Goal: Task Accomplishment & Management: Complete application form

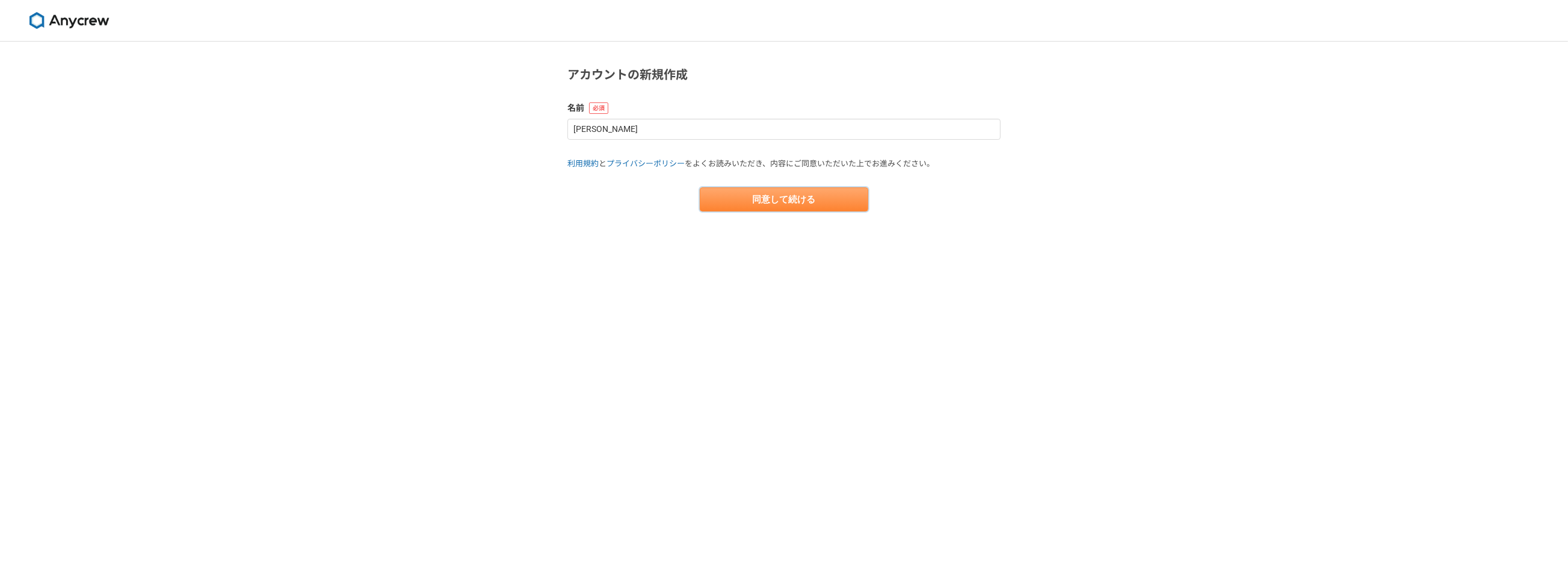
click at [759, 209] on button "同意して続ける" at bounding box center [784, 199] width 169 height 24
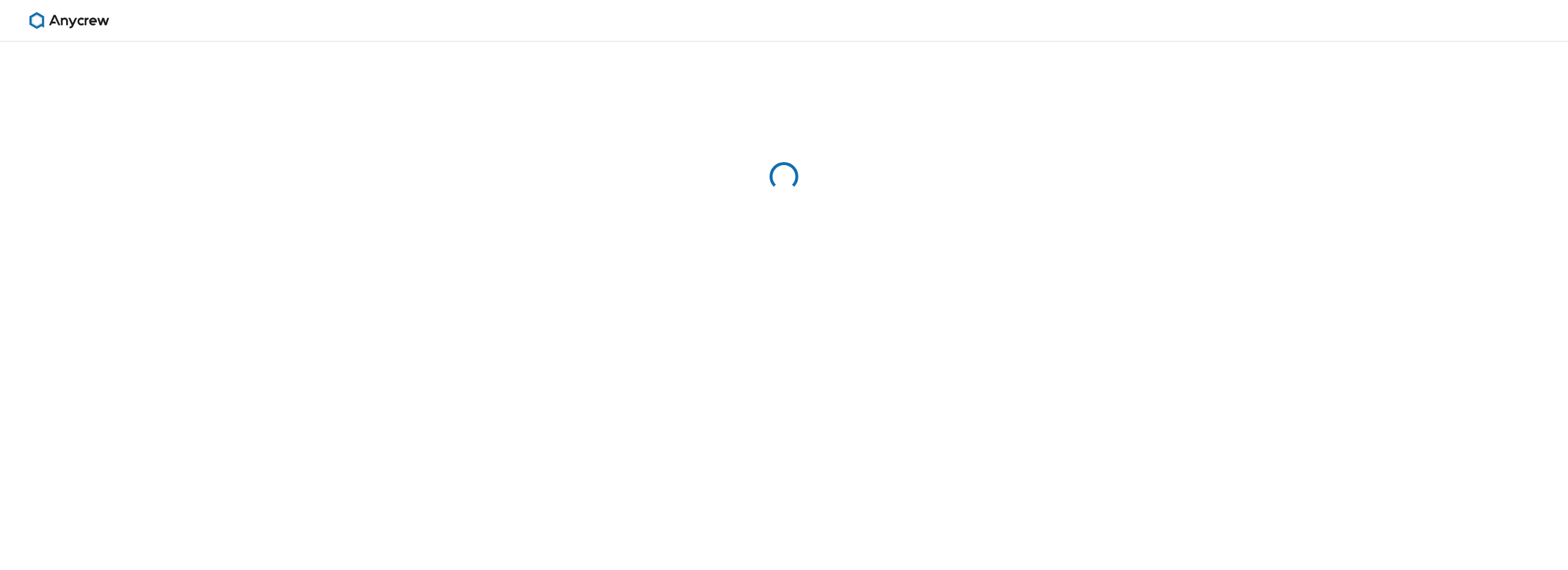
select select "13"
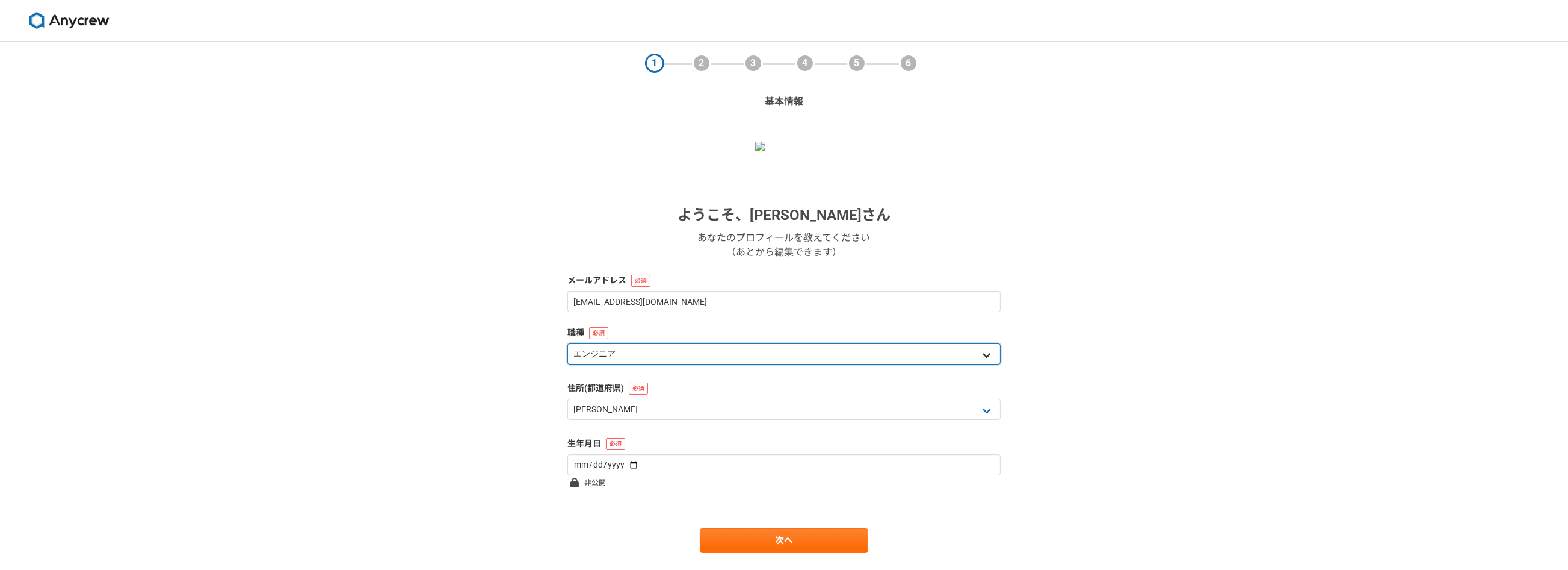
click at [763, 355] on select "エンジニア デザイナー ライター 営業 マーケティング 企画・事業開発 バックオフィス その他" at bounding box center [784, 354] width 434 height 21
select select "6"
click at [567, 344] on select "エンジニア デザイナー ライター 営業 マーケティング 企画・事業開発 バックオフィス その他" at bounding box center [784, 354] width 434 height 21
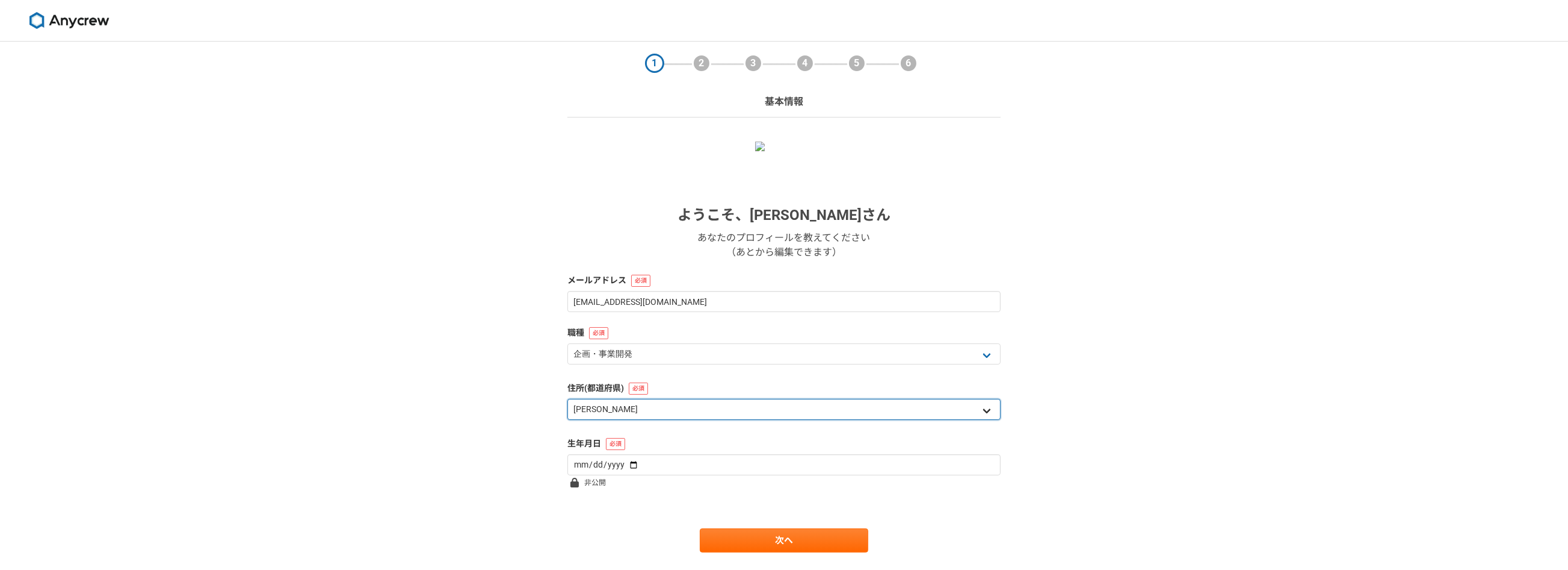
click at [753, 419] on select "北海道 [GEOGRAPHIC_DATA] [GEOGRAPHIC_DATA] [PERSON_NAME][GEOGRAPHIC_DATA] [PERSON_…" at bounding box center [784, 409] width 434 height 21
select select "27"
click at [567, 399] on select "北海道 [GEOGRAPHIC_DATA] [GEOGRAPHIC_DATA] [PERSON_NAME][GEOGRAPHIC_DATA] [PERSON_…" at bounding box center [784, 409] width 434 height 21
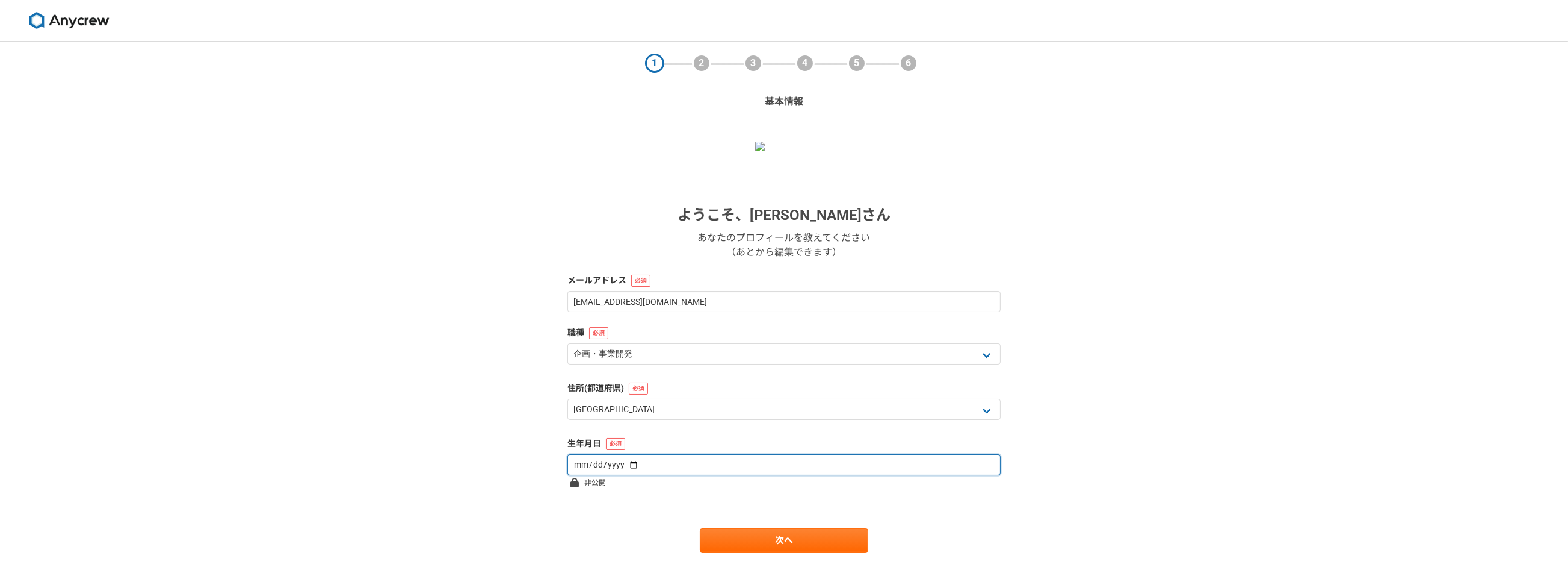
click at [793, 466] on input "date" at bounding box center [784, 464] width 434 height 21
click at [782, 463] on input "date" at bounding box center [784, 464] width 434 height 21
type input "[DATE]"
click at [759, 550] on link "次へ" at bounding box center [784, 540] width 169 height 24
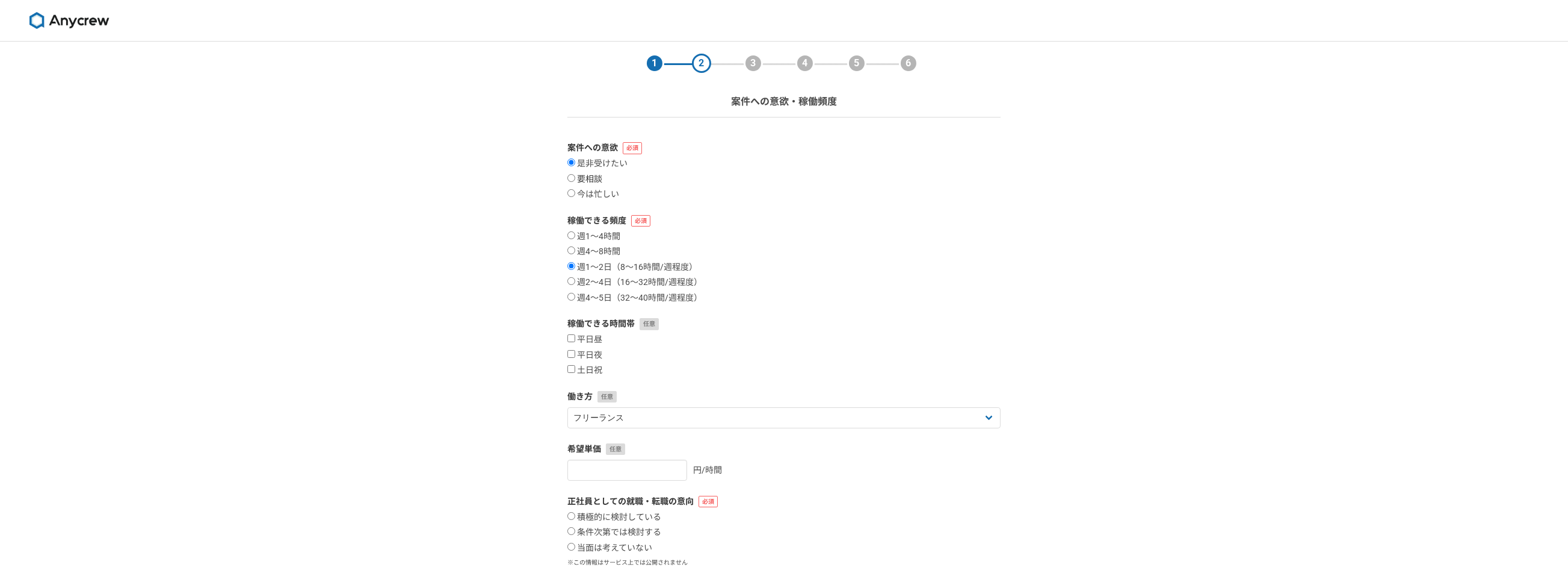
click at [599, 182] on label "要相談" at bounding box center [585, 179] width 35 height 11
click at [576, 182] on input "要相談" at bounding box center [571, 177] width 8 height 8
radio input "true"
drag, startPoint x: 574, startPoint y: 238, endPoint x: 572, endPoint y: 255, distance: 17.1
click at [574, 237] on input "週1〜4時間" at bounding box center [571, 235] width 8 height 8
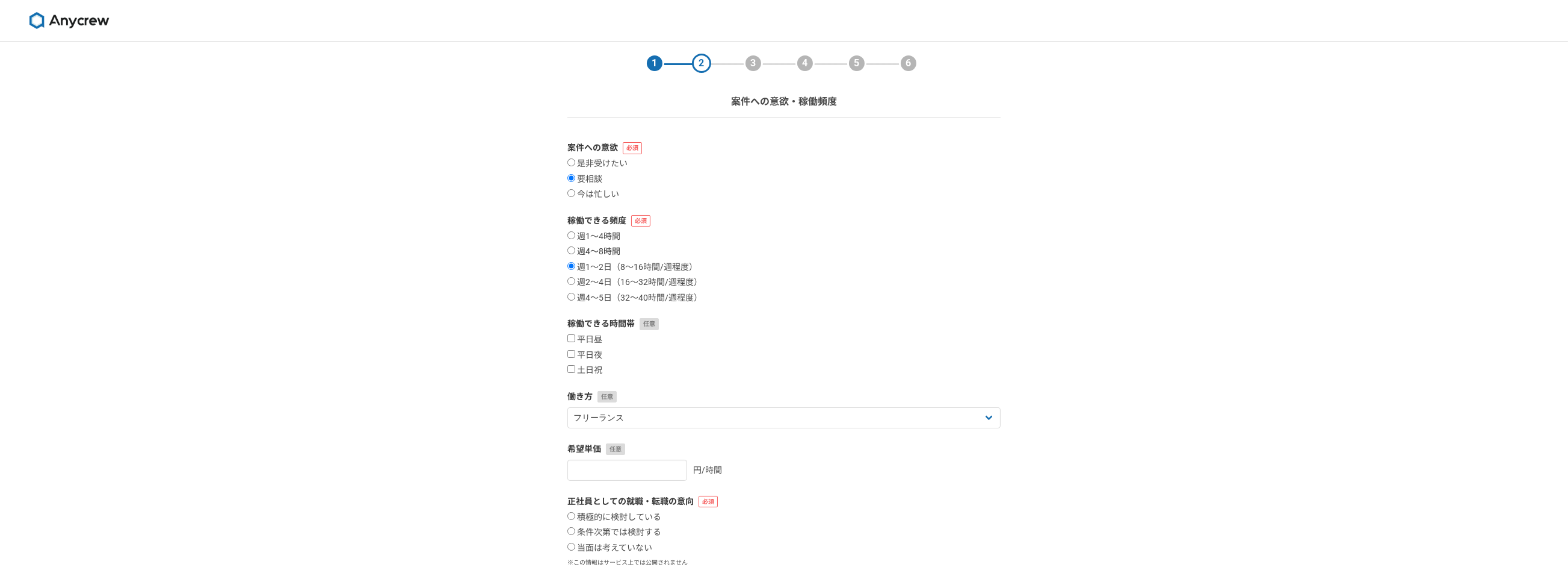
radio input "true"
click at [601, 355] on label "平日夜" at bounding box center [585, 355] width 35 height 11
click at [576, 355] on input "平日夜" at bounding box center [571, 354] width 8 height 8
checkbox input "true"
click at [599, 369] on label "土日祝" at bounding box center [585, 370] width 35 height 11
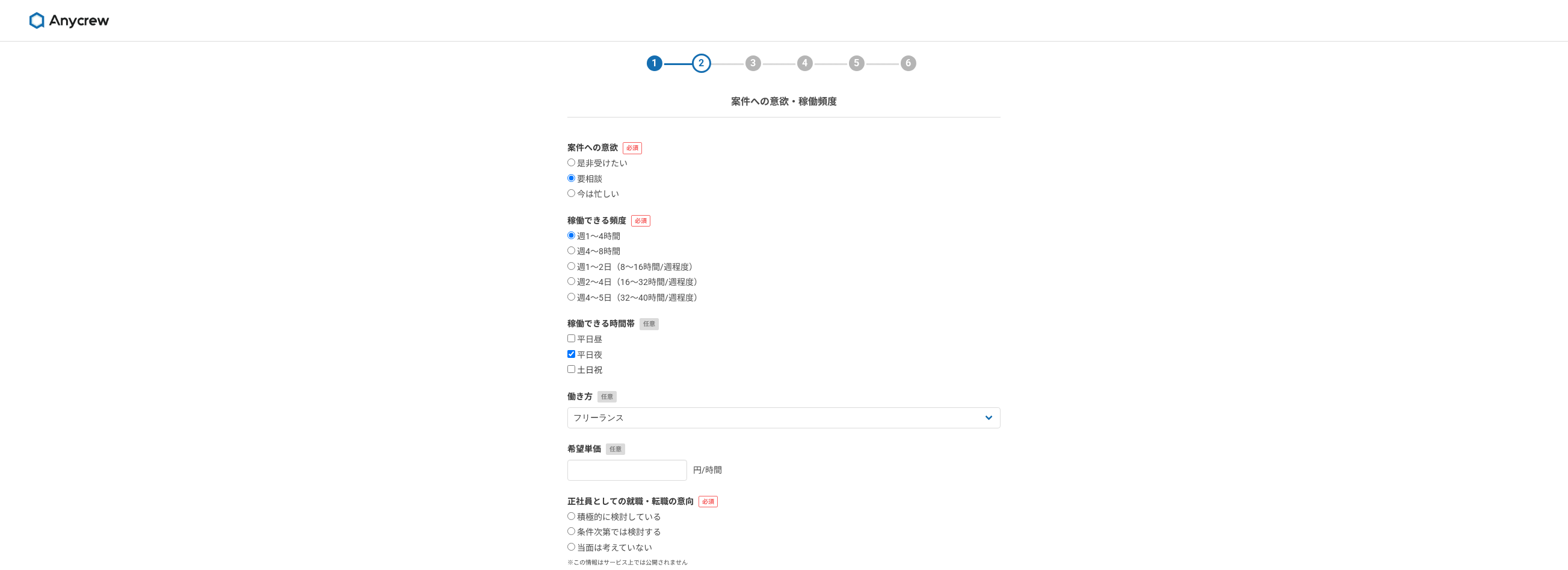
click at [576, 369] on input "土日祝" at bounding box center [571, 369] width 8 height 8
checkbox input "true"
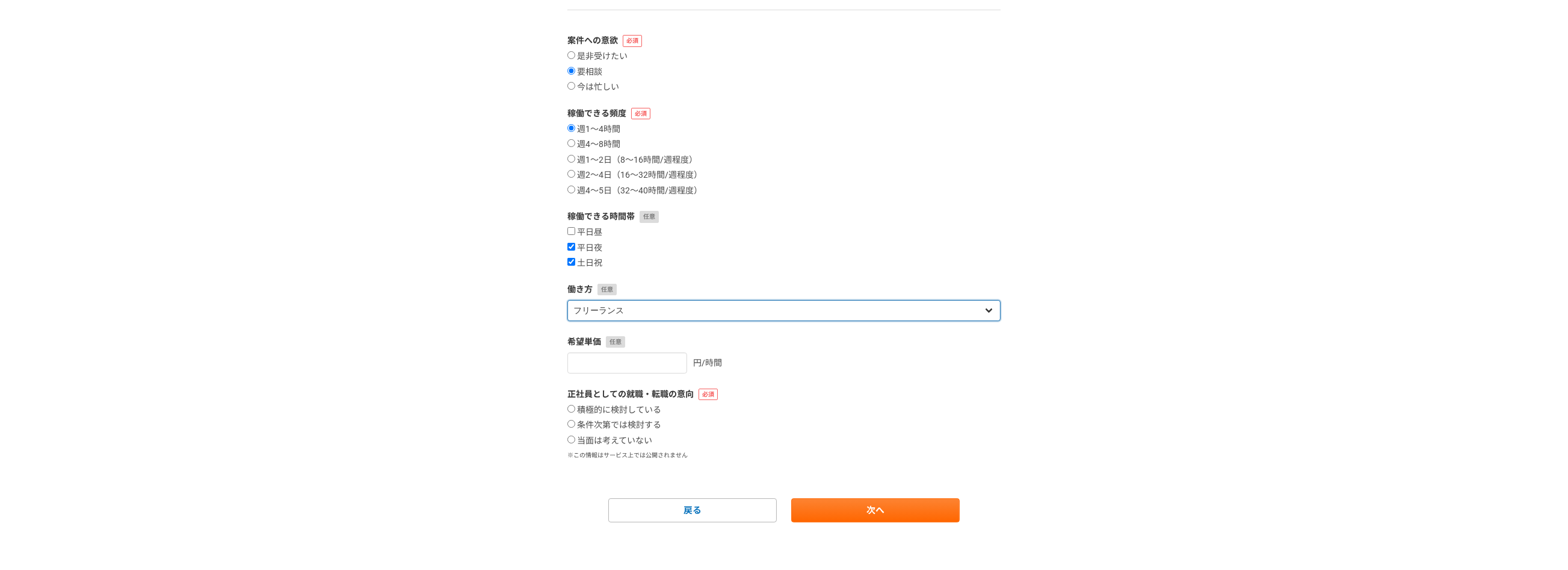
click at [658, 310] on select "フリーランス 副業 その他" at bounding box center [784, 310] width 434 height 21
select select "sidejob"
click at [567, 300] on select "フリーランス 副業 その他" at bounding box center [784, 310] width 434 height 21
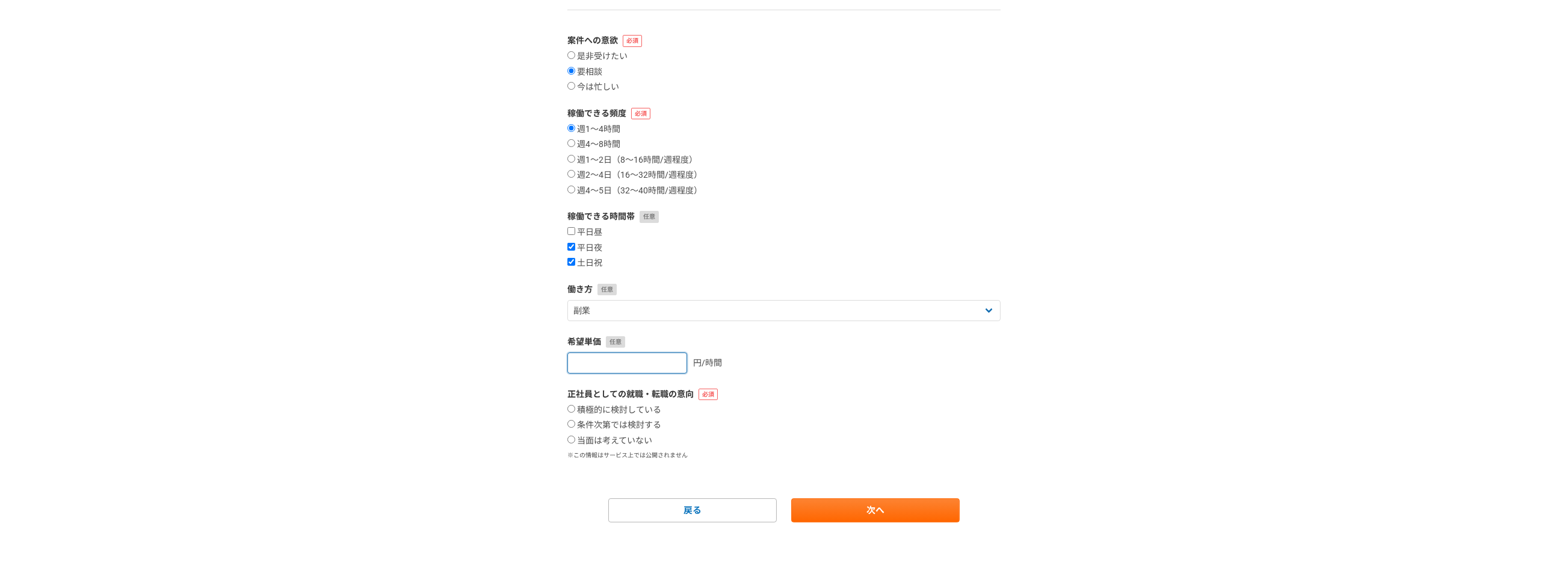
click at [647, 366] on input "number" at bounding box center [627, 362] width 119 height 21
click at [658, 364] on input "number" at bounding box center [627, 362] width 119 height 21
click at [662, 361] on input "1" at bounding box center [627, 362] width 119 height 21
type input "2"
click at [662, 361] on input "2" at bounding box center [627, 362] width 119 height 21
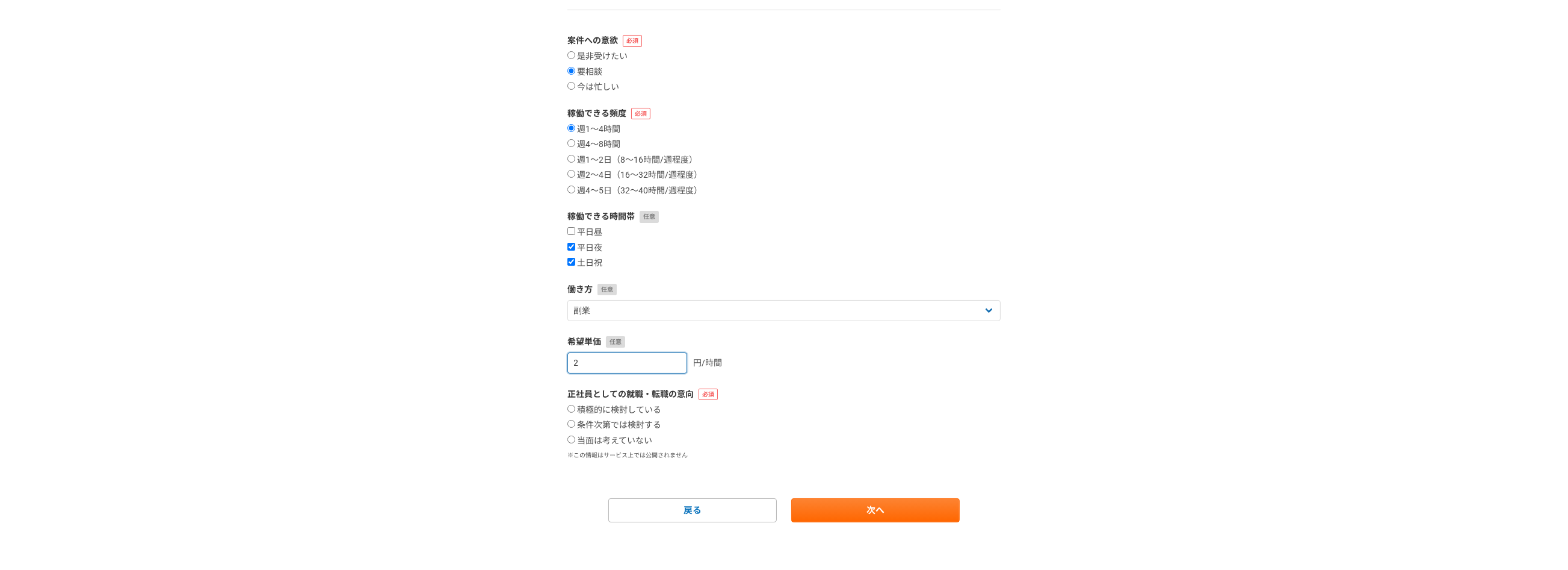
click at [657, 361] on input "2" at bounding box center [627, 362] width 119 height 21
type input "3000"
click at [627, 437] on label "当面は考えていない" at bounding box center [610, 440] width 85 height 11
click at [576, 437] on input "当面は考えていない" at bounding box center [571, 439] width 8 height 8
radio input "true"
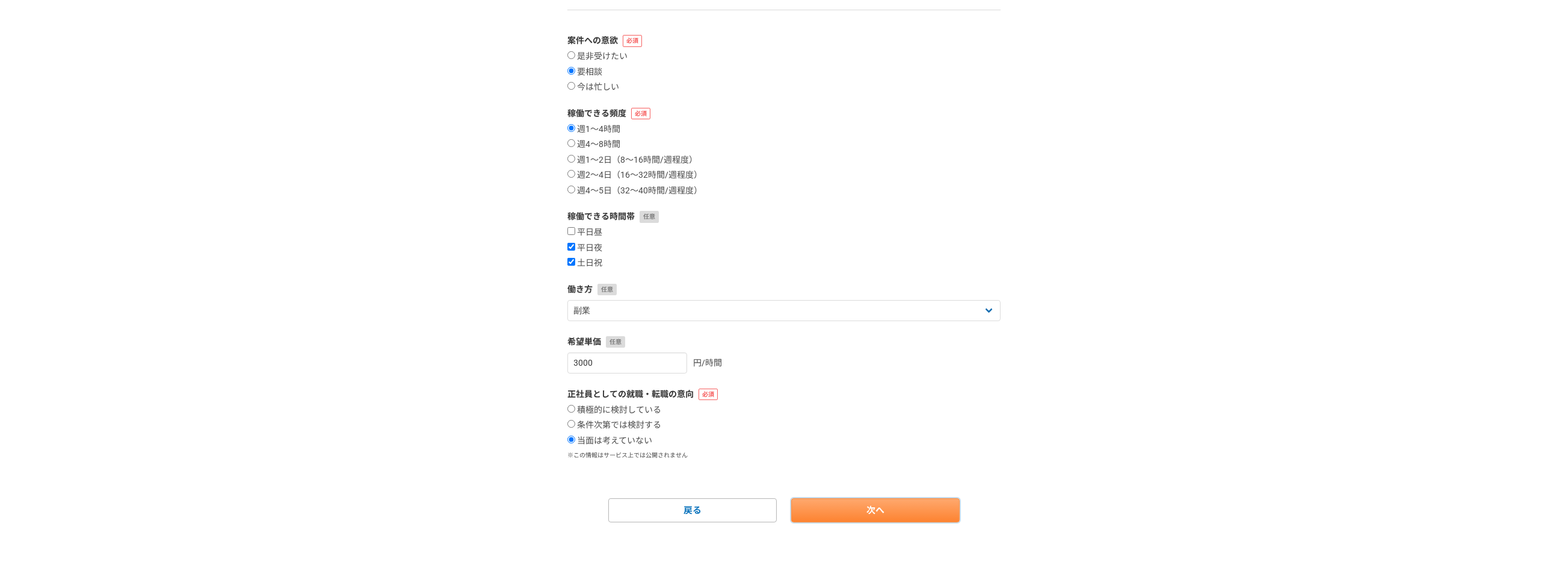
click at [827, 505] on link "次へ" at bounding box center [875, 510] width 169 height 24
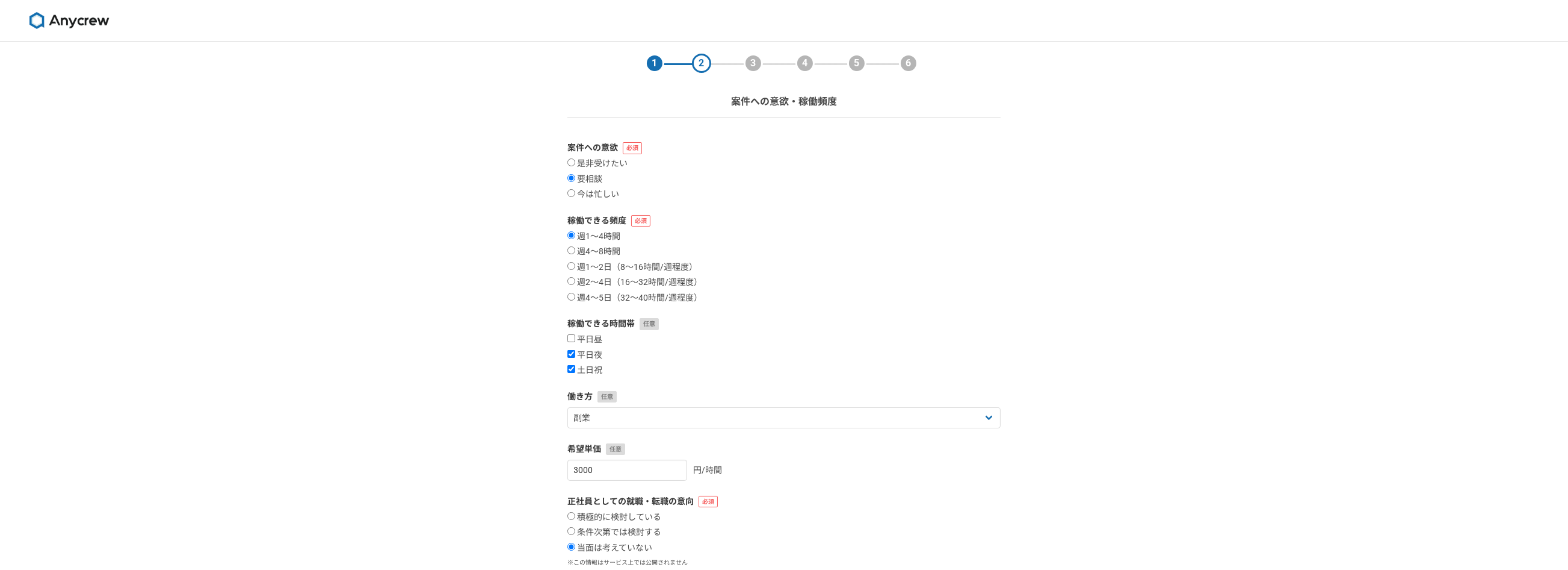
select select
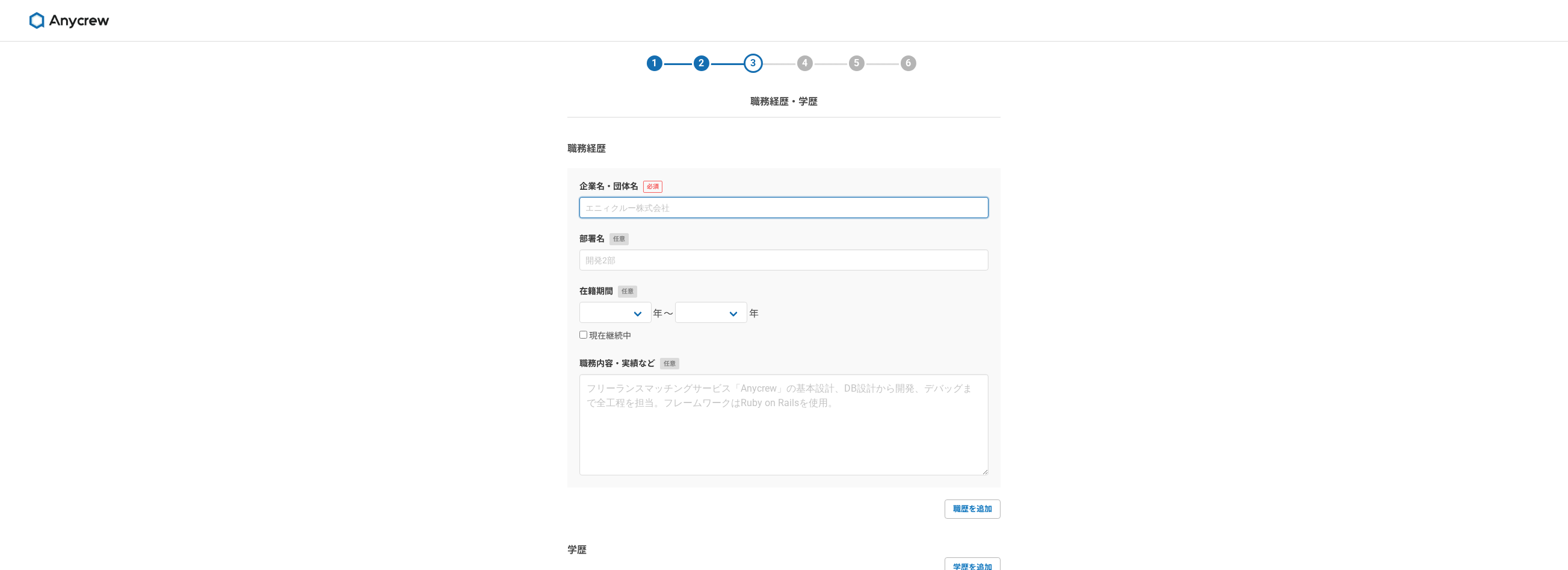
click at [697, 199] on input at bounding box center [784, 207] width 409 height 21
type input "i"
type input "[PERSON_NAME]電機産業株式会社"
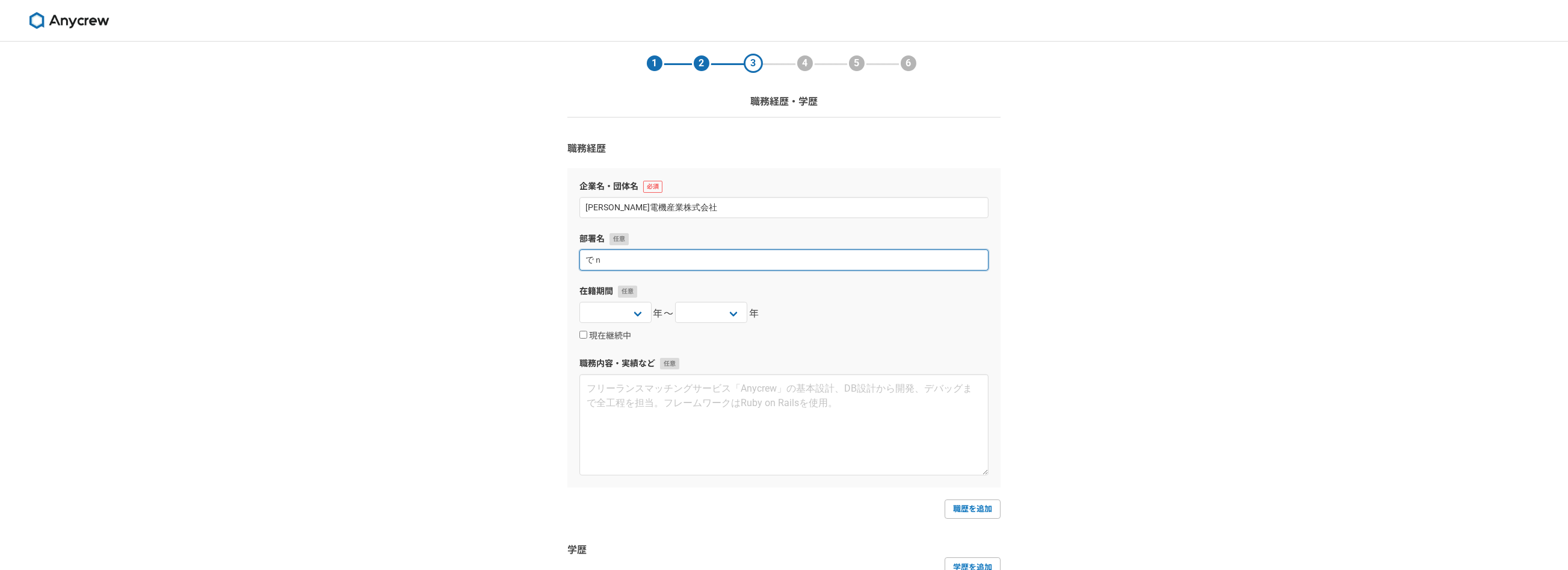
type input "で"
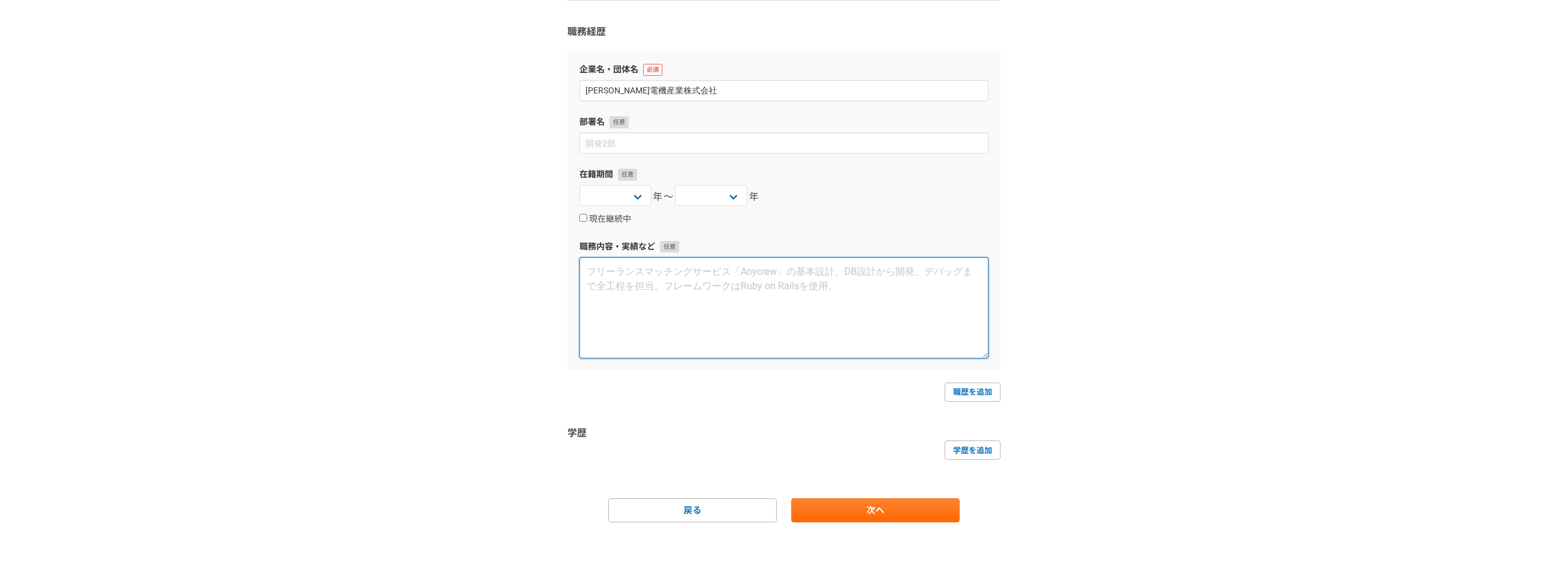
click at [885, 324] on textarea at bounding box center [784, 308] width 409 height 101
type textarea "営業、事業企画、DX促進、人財育成、経営戦略、新規事業"
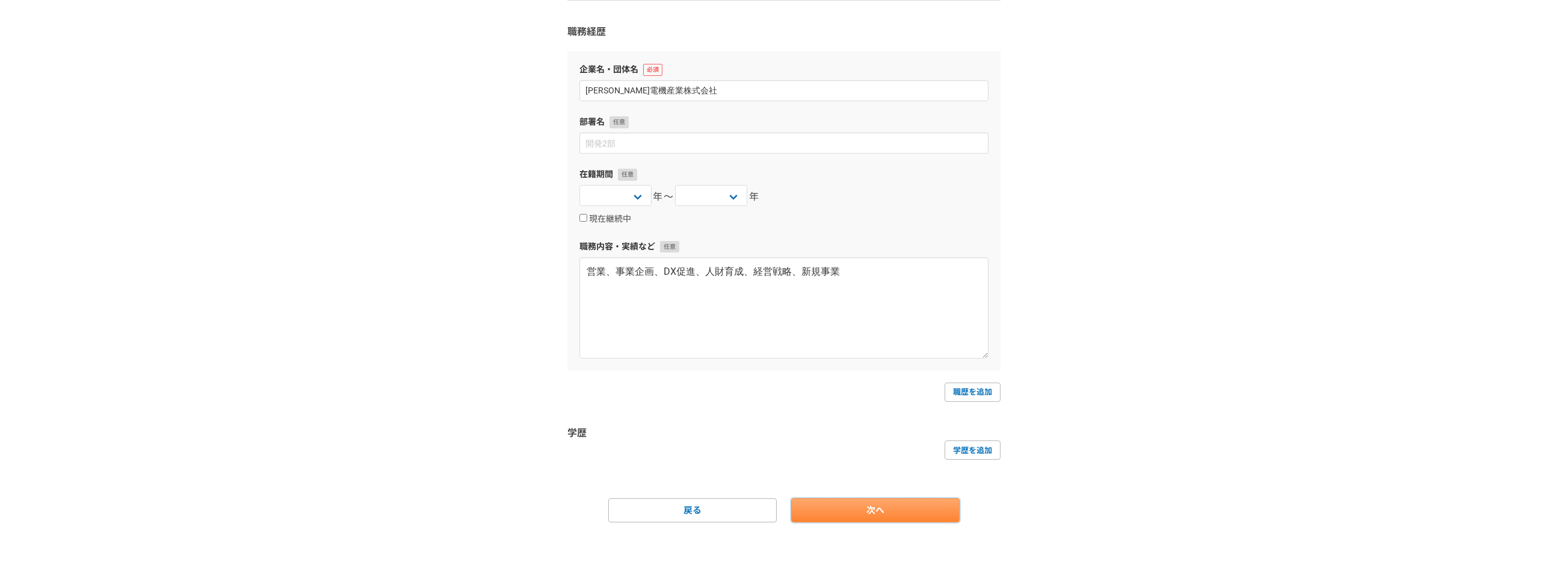
click at [876, 499] on link "次へ" at bounding box center [875, 510] width 169 height 24
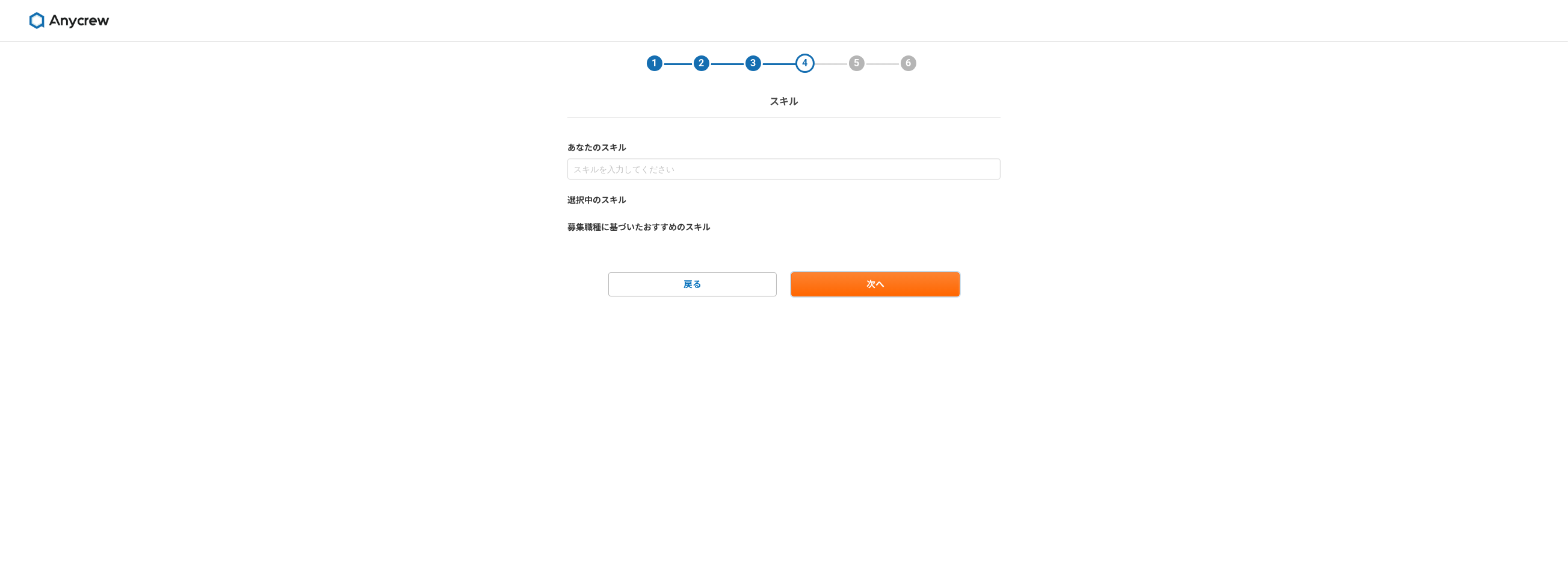
scroll to position [0, 0]
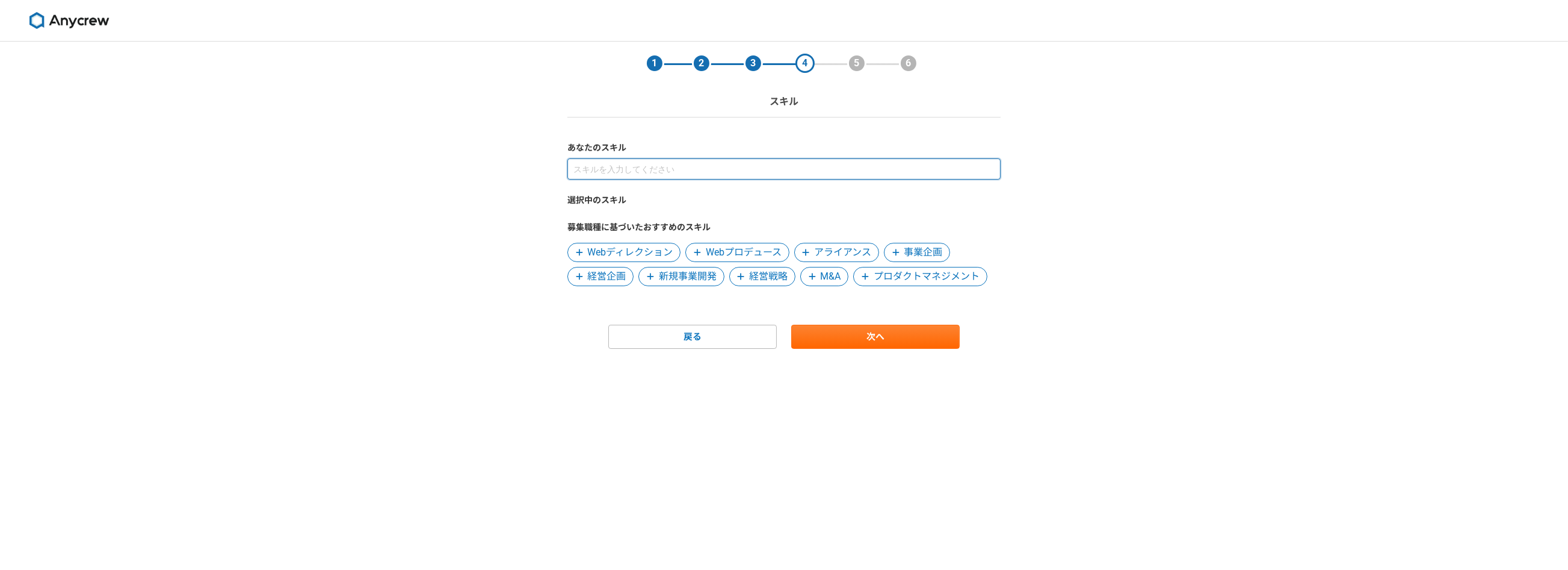
click at [743, 168] on input at bounding box center [784, 168] width 434 height 21
click at [901, 249] on span at bounding box center [896, 252] width 14 height 14
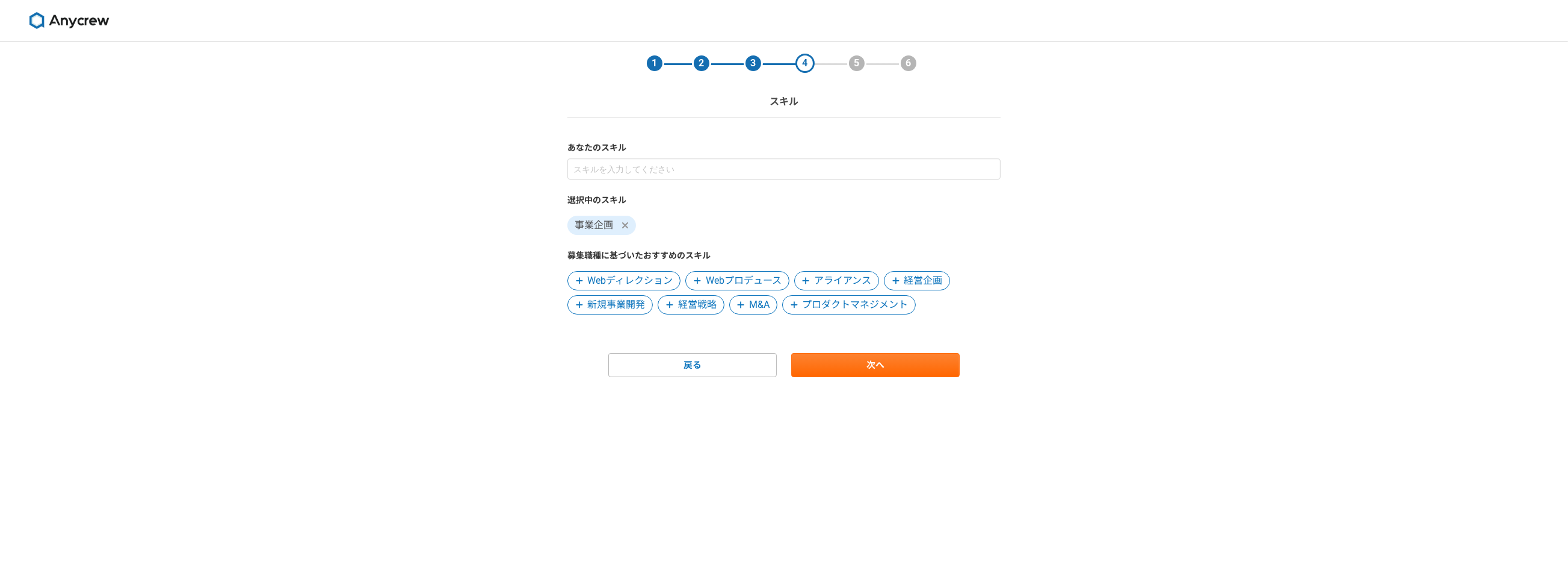
click at [892, 280] on span at bounding box center [896, 280] width 14 height 14
click at [617, 307] on span "経営戦略" at bounding box center [606, 304] width 38 height 14
click at [916, 281] on span "新規事業開発" at bounding box center [932, 280] width 58 height 14
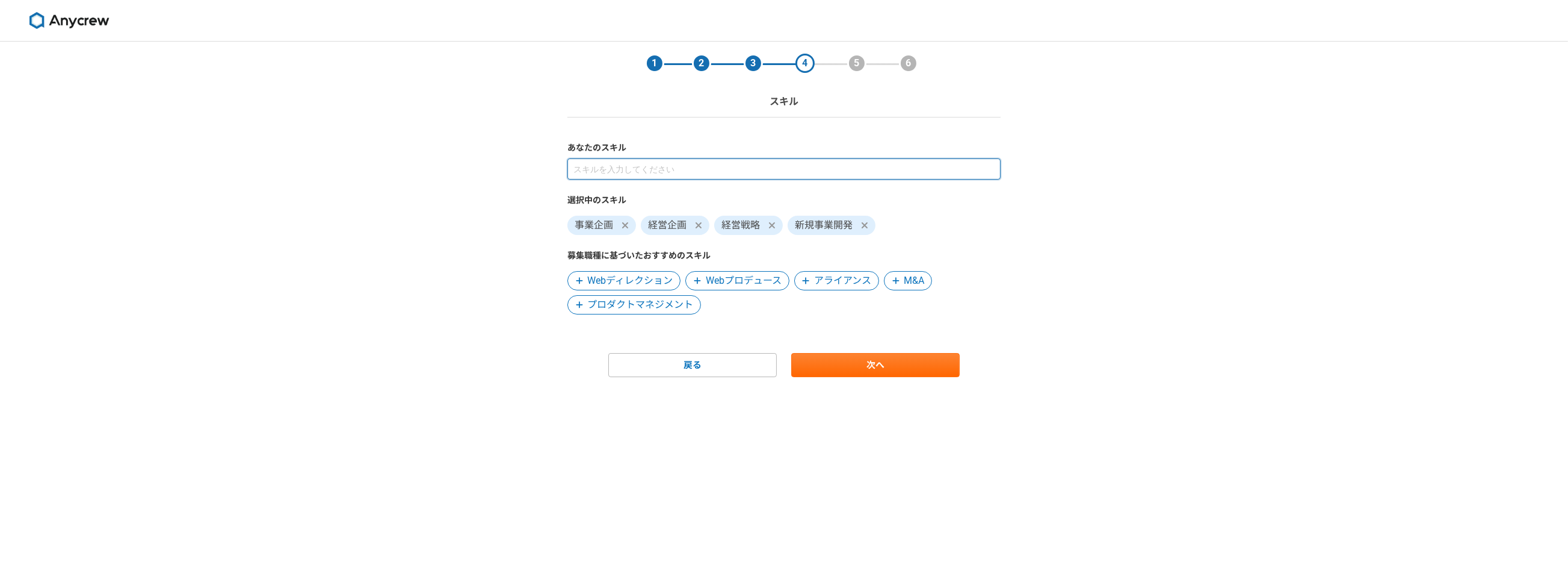
click at [744, 168] on input at bounding box center [784, 168] width 434 height 21
type input "データ"
click at [747, 200] on label "選択中のスキル" at bounding box center [784, 200] width 434 height 13
click at [753, 179] on input at bounding box center [784, 168] width 434 height 21
type input "データ"
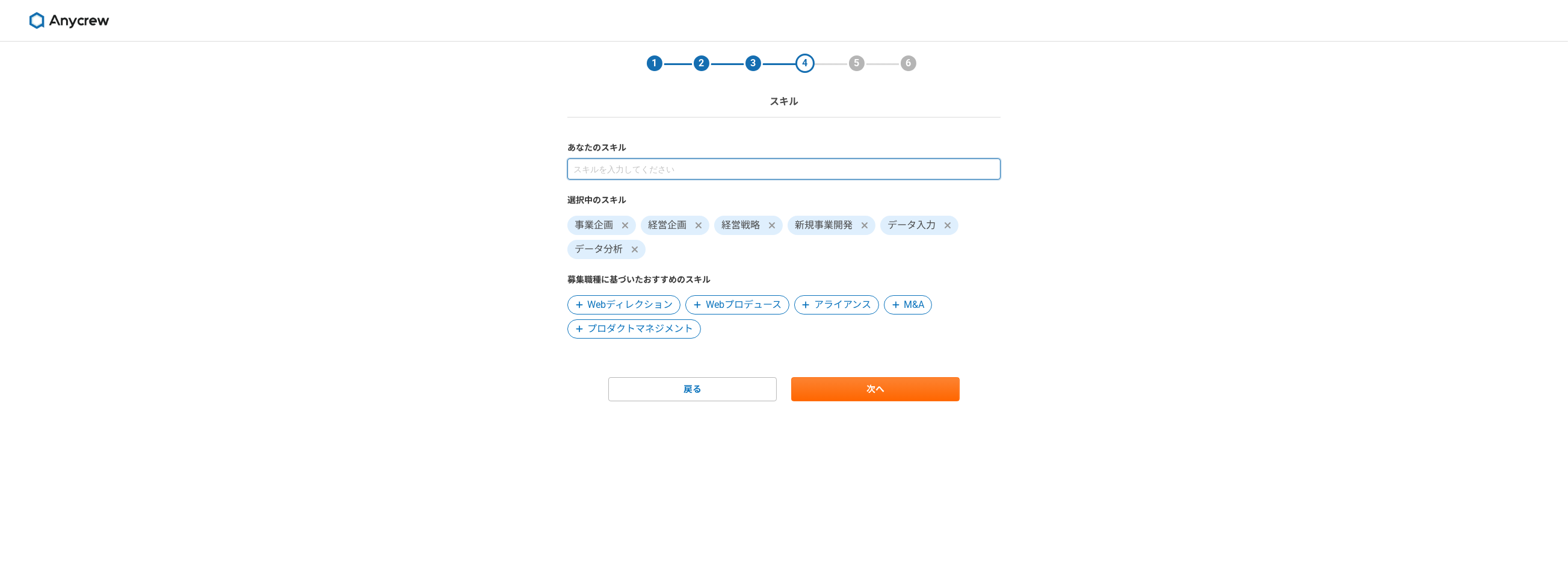
click at [621, 173] on input at bounding box center [784, 168] width 434 height 21
type input "Q"
type input "BI"
click at [712, 170] on input at bounding box center [784, 168] width 434 height 21
type input "ま"
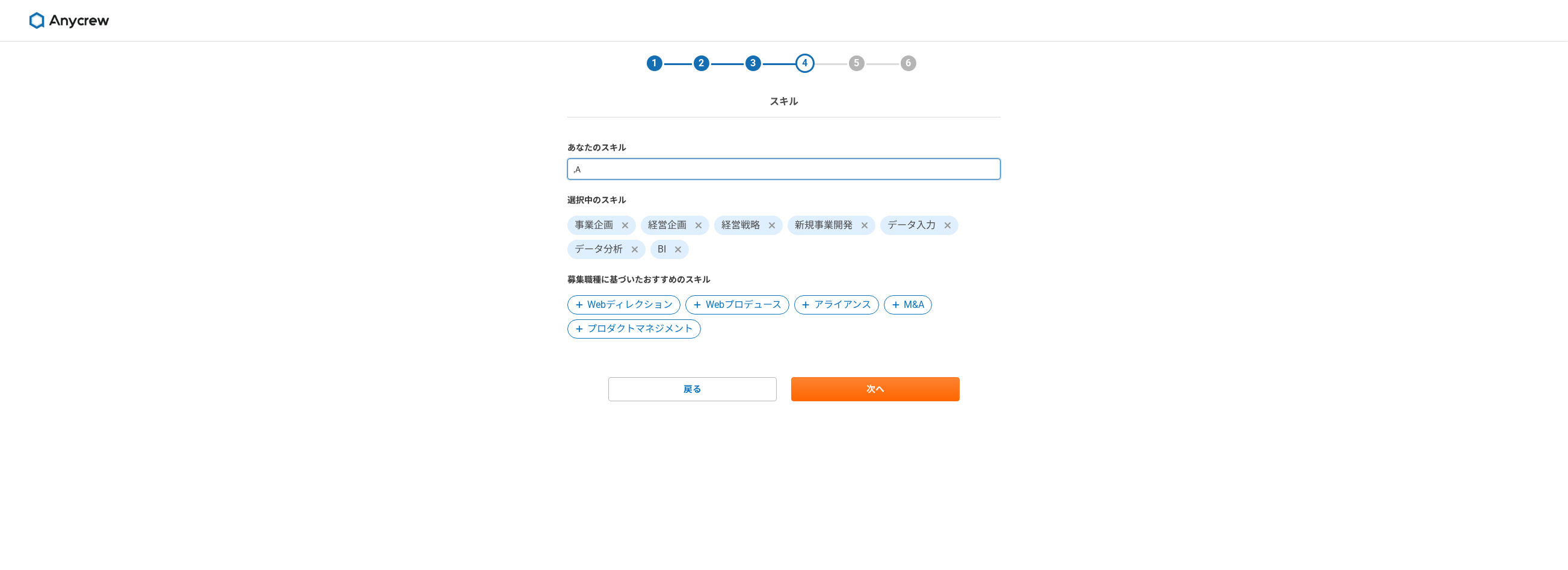
type input ","
type input "N"
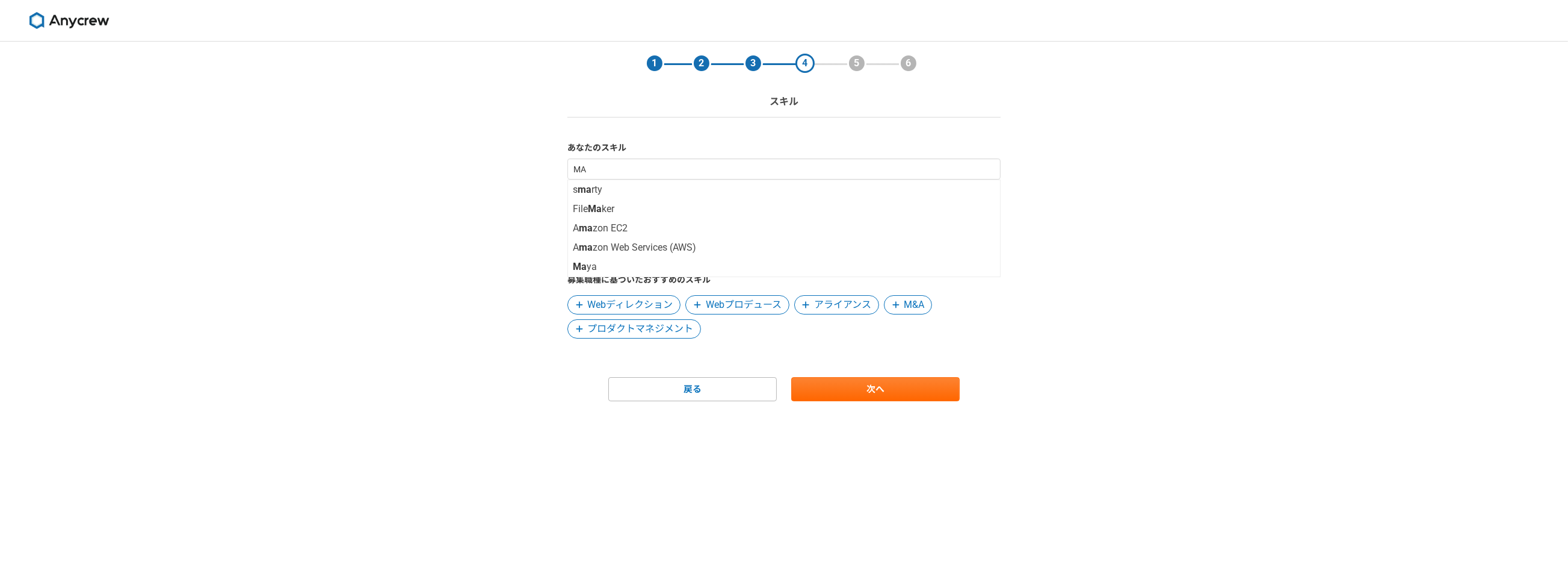
drag, startPoint x: 754, startPoint y: 333, endPoint x: 762, endPoint y: 341, distance: 11.3
click at [754, 333] on div "MA s ma rty File Ma ker A ma zon EC2 A ma zon Web Services (AWS) Ma ya 選択中のスキル …" at bounding box center [784, 247] width 434 height 180
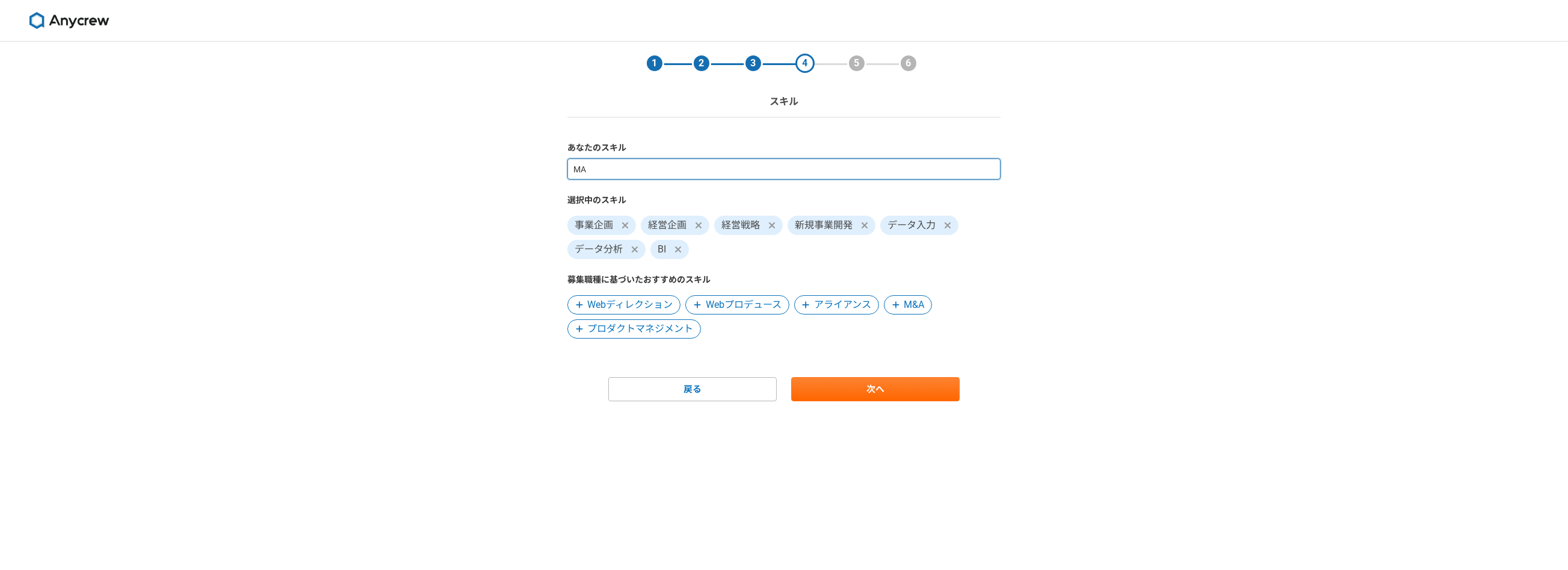
click at [651, 168] on input "MA" at bounding box center [784, 168] width 434 height 21
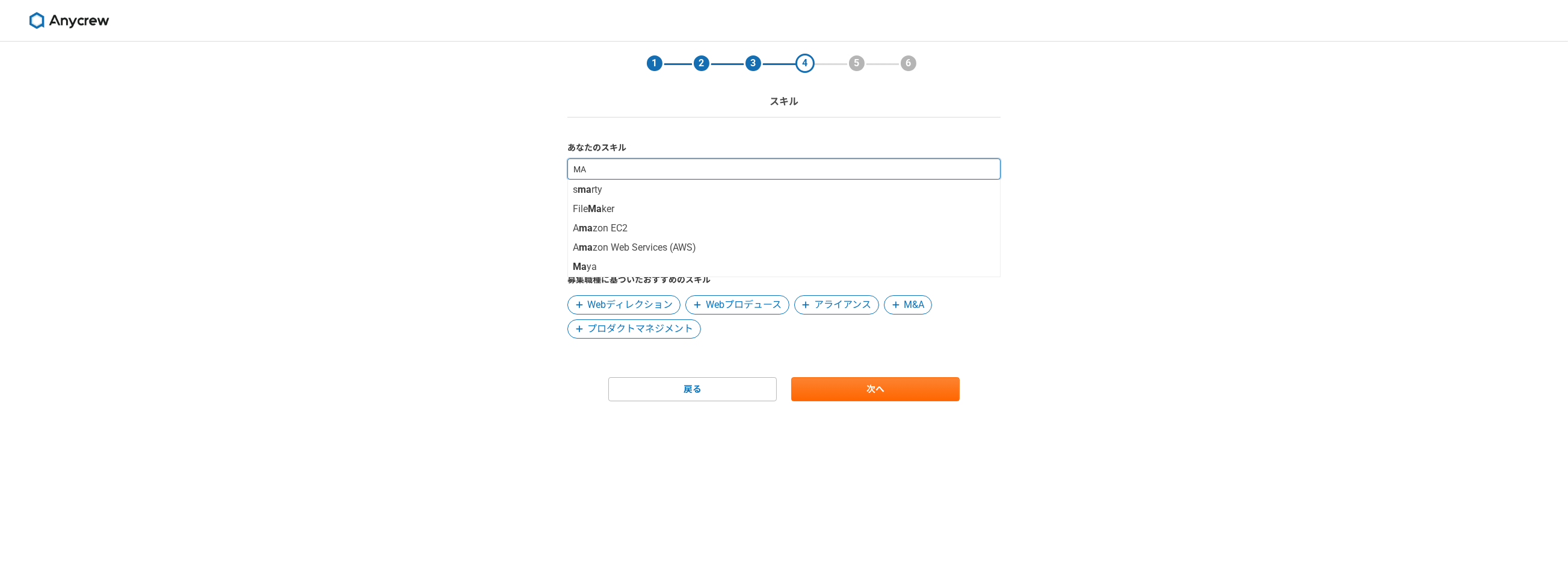
type input "M"
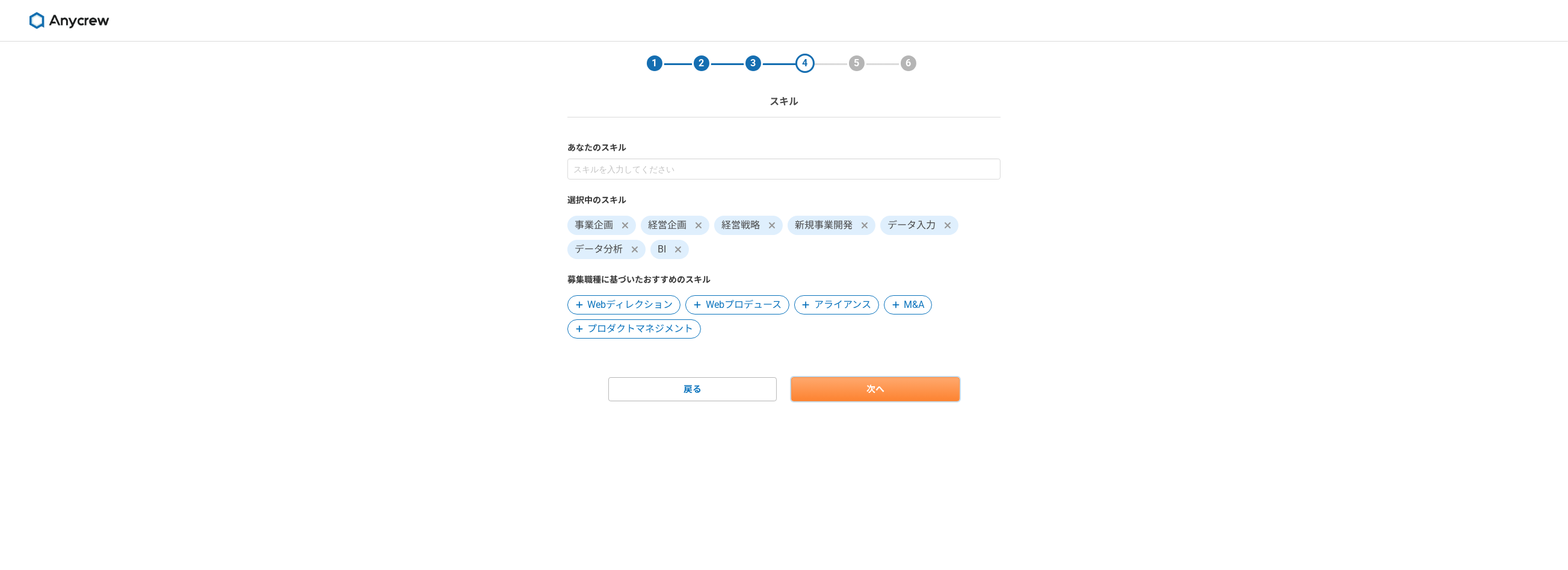
click at [822, 383] on link "次へ" at bounding box center [875, 389] width 169 height 24
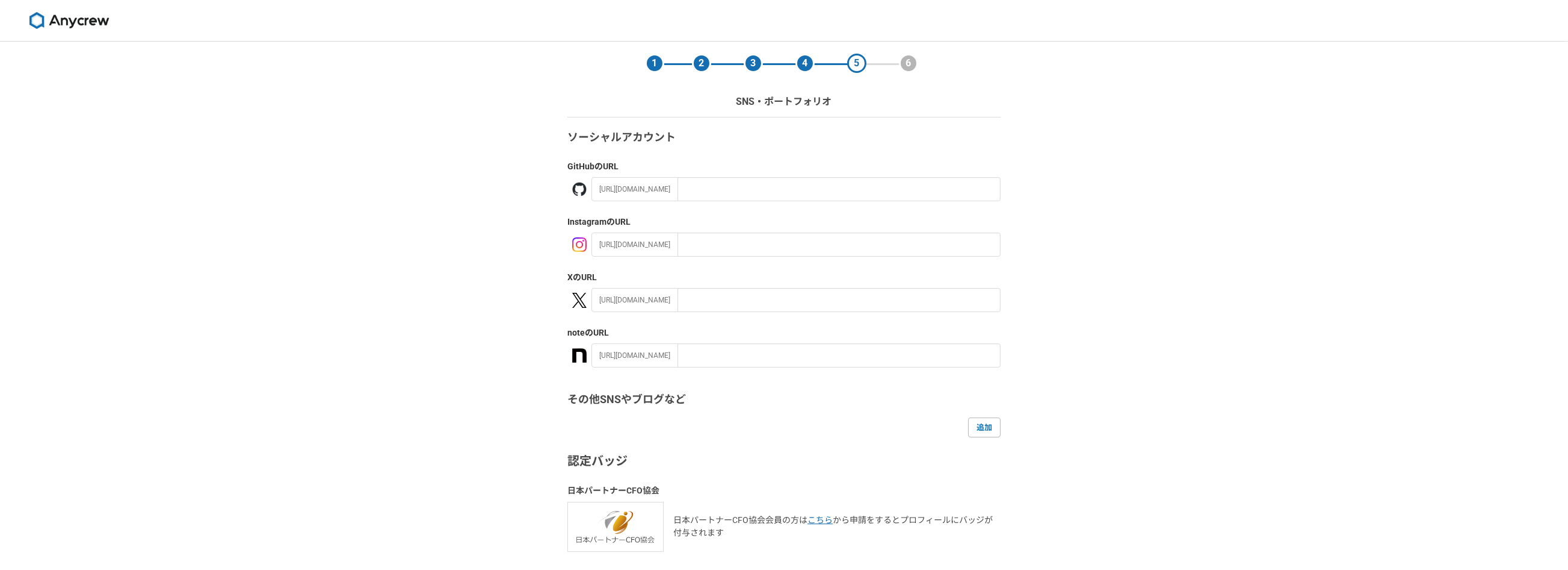
scroll to position [92, 0]
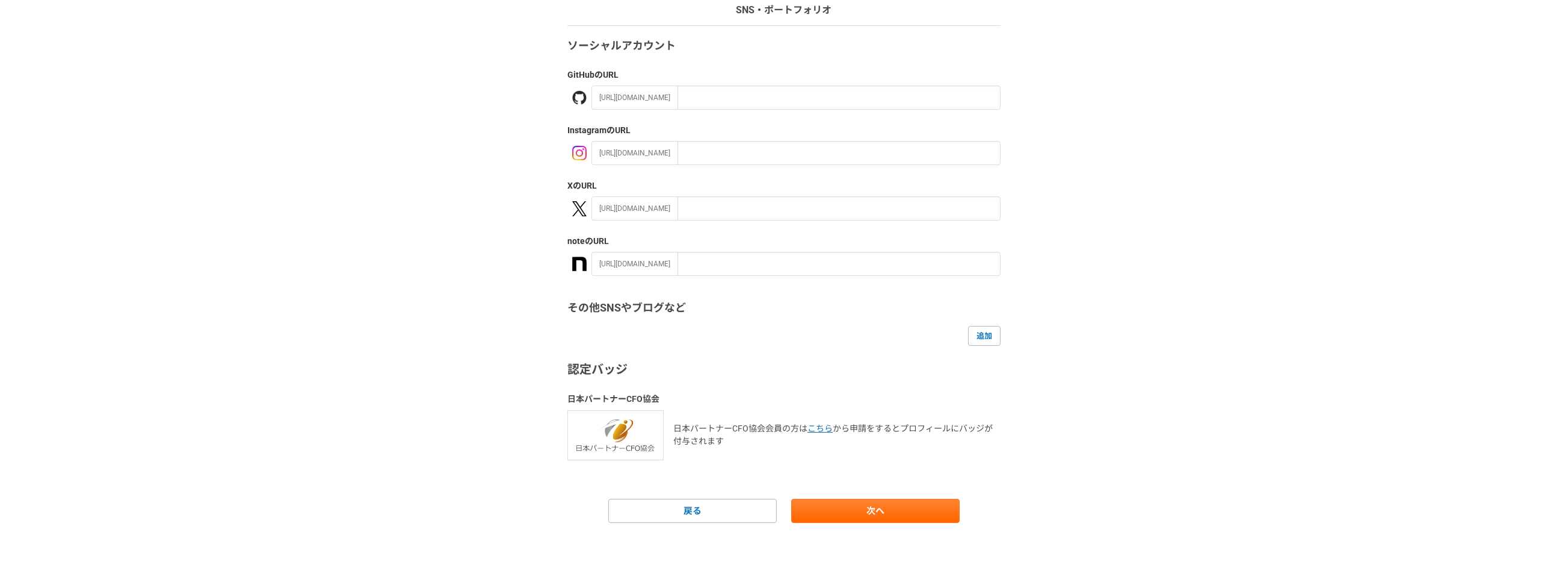
drag, startPoint x: 822, startPoint y: 418, endPoint x: 832, endPoint y: 445, distance: 28.8
drag, startPoint x: 832, startPoint y: 445, endPoint x: 832, endPoint y: 491, distance: 46.0
click at [832, 491] on form "ソーシャルアカウント GitHub のURL [URL][DOMAIN_NAME] Instagram のURL [URL][DOMAIN_NAME] X の…" at bounding box center [784, 279] width 434 height 484
click at [828, 524] on main "1 2 3 4 5 6 SNS・ポートフォリオ ソーシャルアカウント GitHub のURL [URL][DOMAIN_NAME] Instagram のUR…" at bounding box center [784, 260] width 458 height 621
click at [829, 511] on link "次へ" at bounding box center [875, 511] width 169 height 24
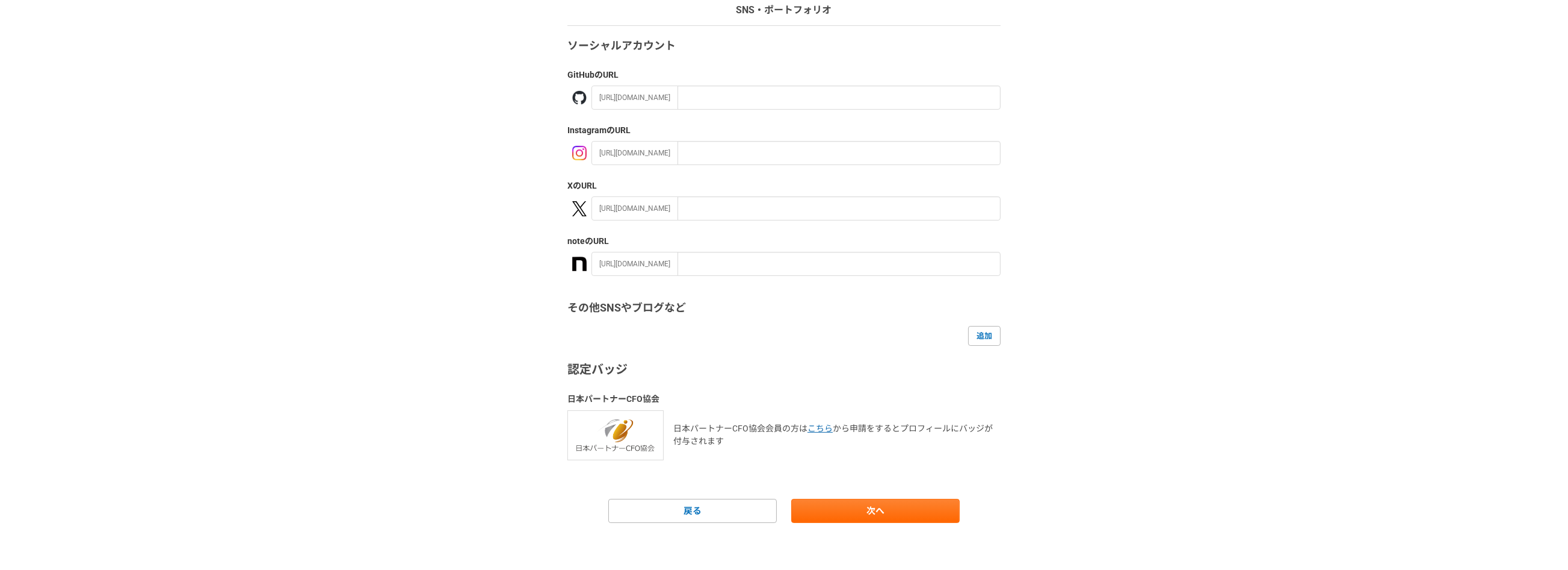
scroll to position [0, 0]
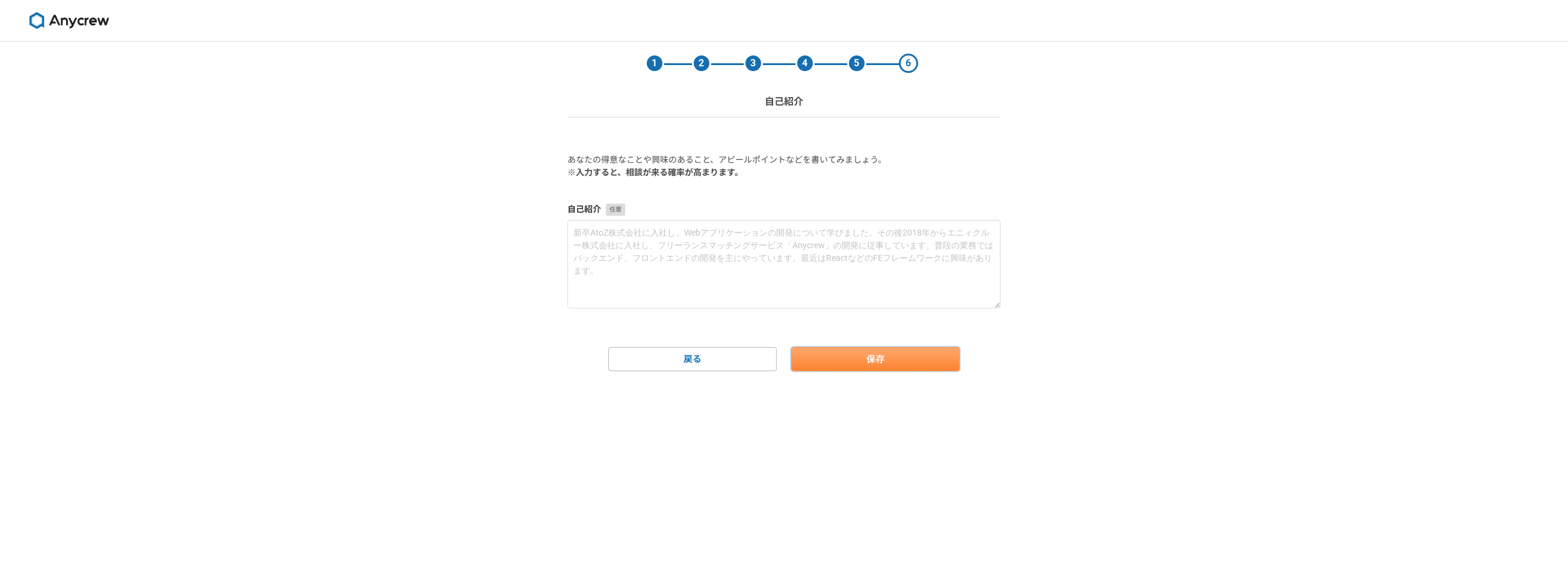
click at [869, 369] on button "保存" at bounding box center [875, 359] width 169 height 24
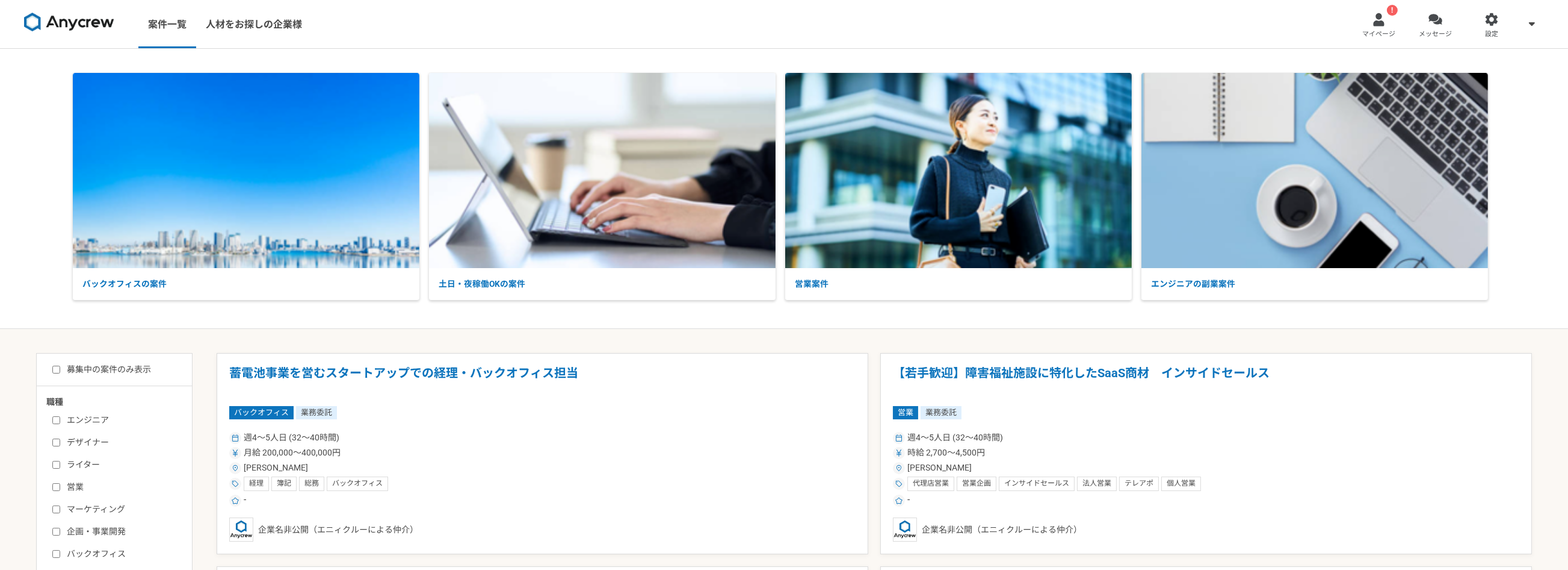
click at [99, 20] on img at bounding box center [69, 22] width 90 height 19
click at [99, 20] on img at bounding box center [69, 22] width 90 height 19
click at [619, 233] on img at bounding box center [602, 170] width 347 height 195
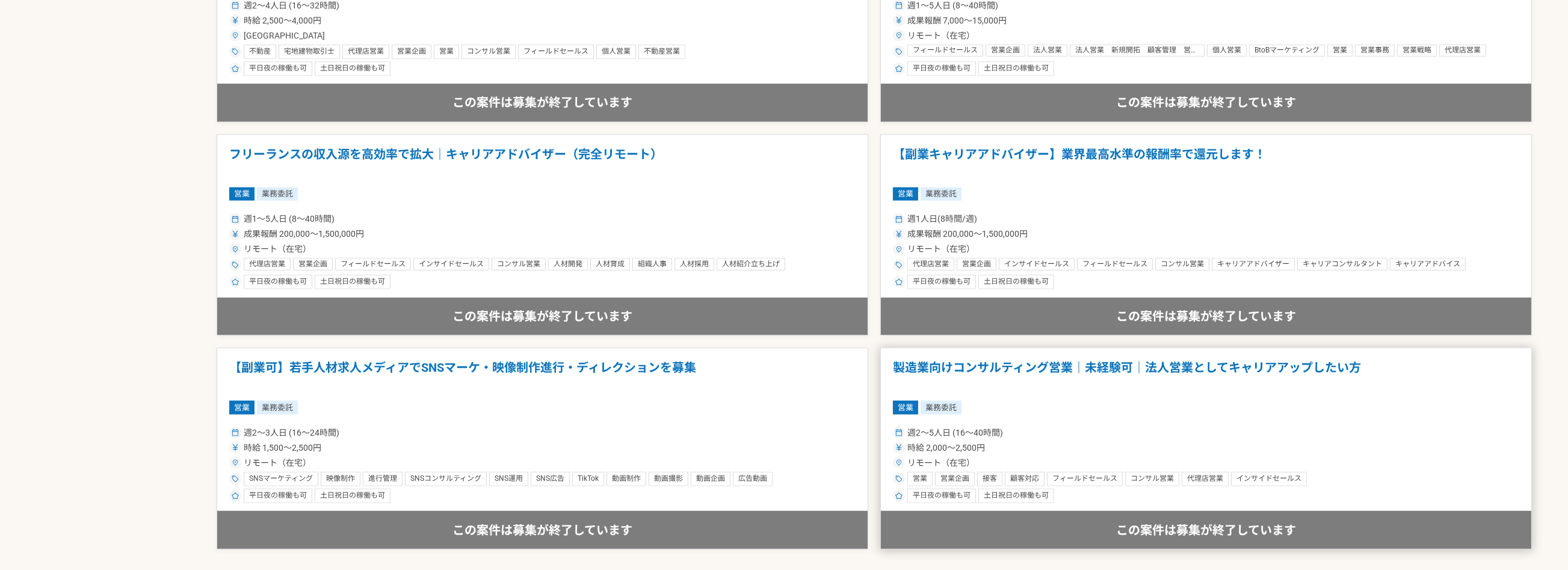
scroll to position [2106, 0]
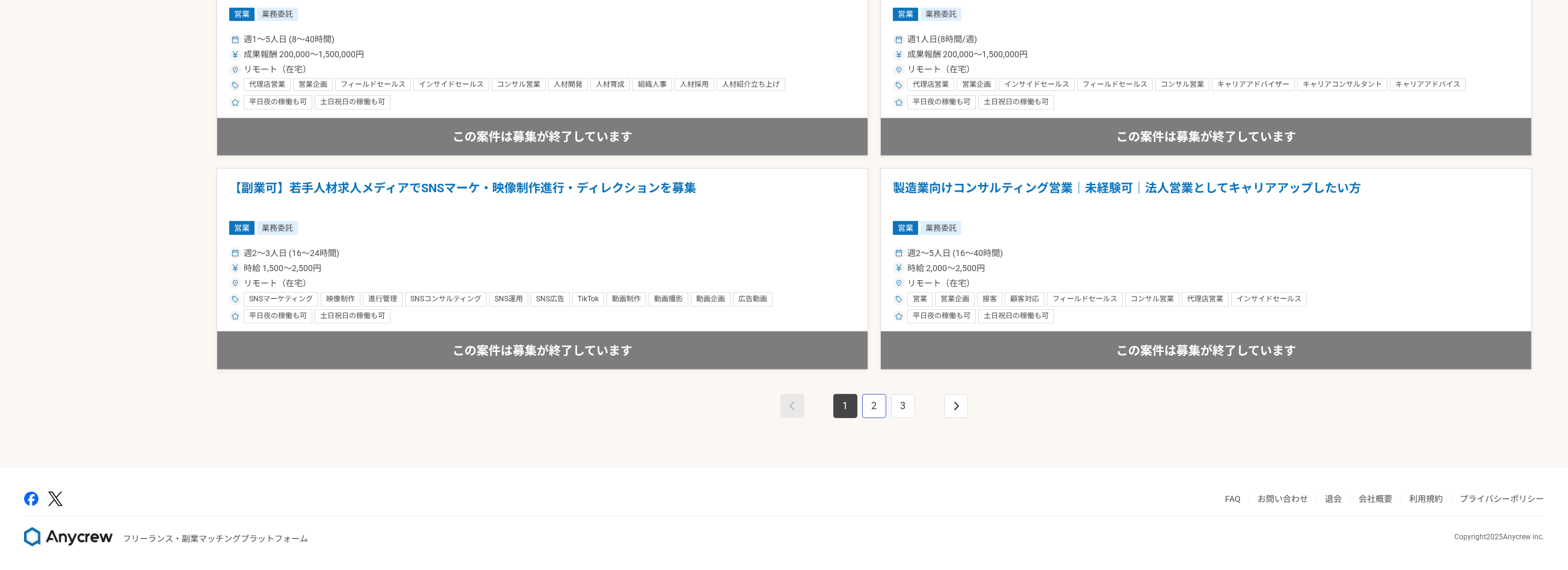
click at [880, 408] on link "2" at bounding box center [874, 405] width 24 height 24
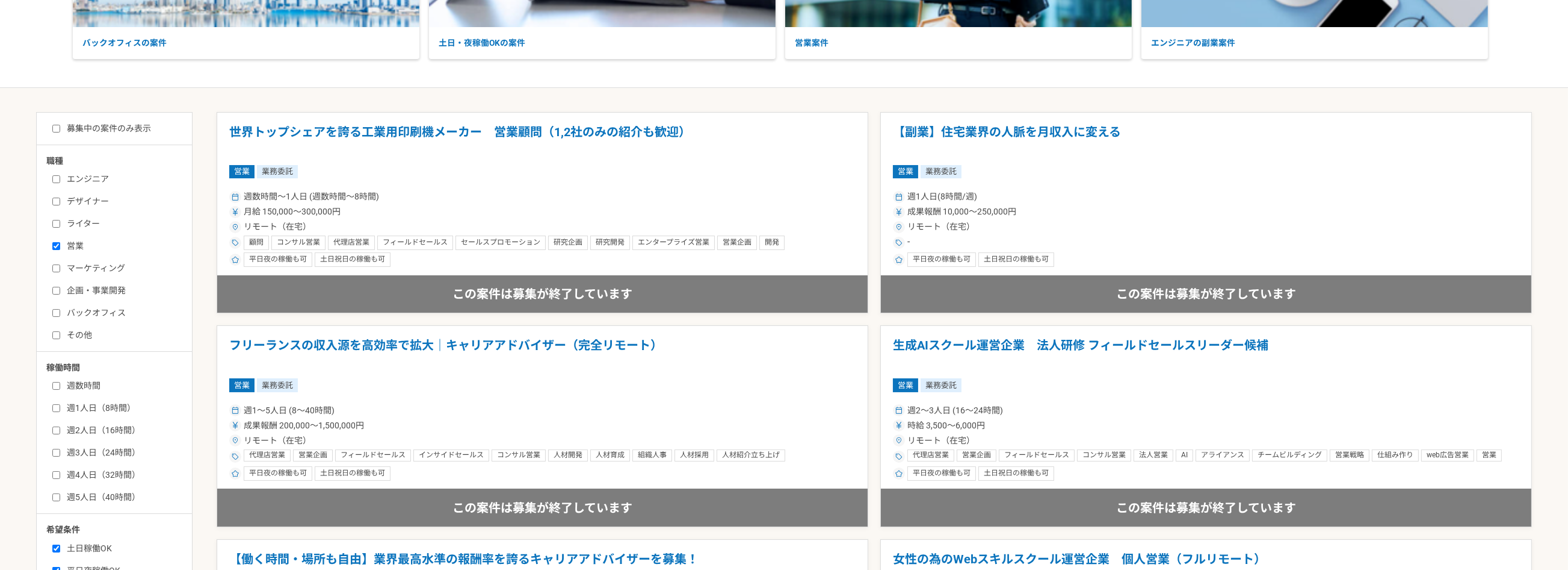
scroll to position [723, 0]
